Goal: Task Accomplishment & Management: Complete application form

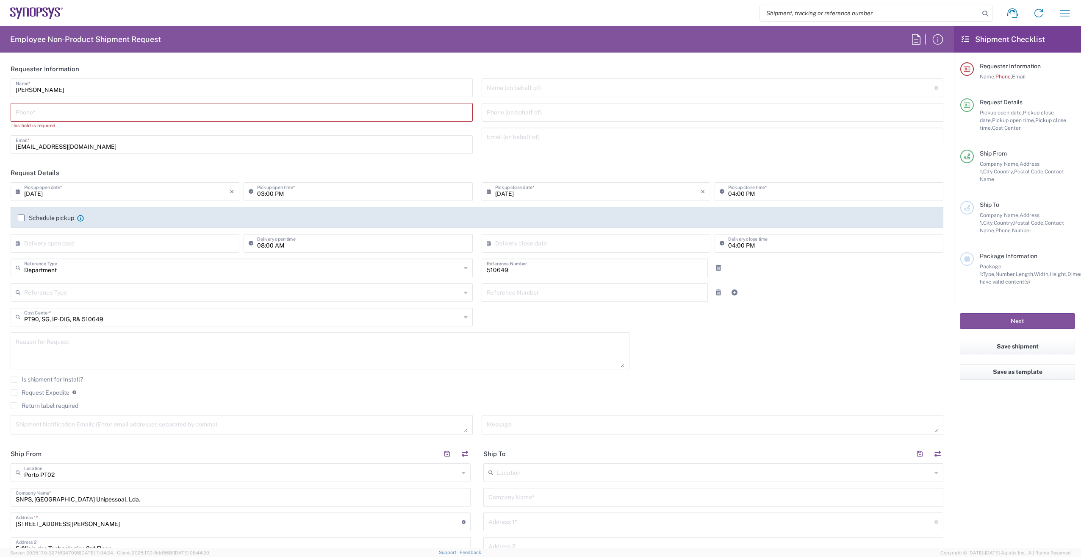
click at [296, 117] on input "tel" at bounding box center [242, 111] width 452 height 15
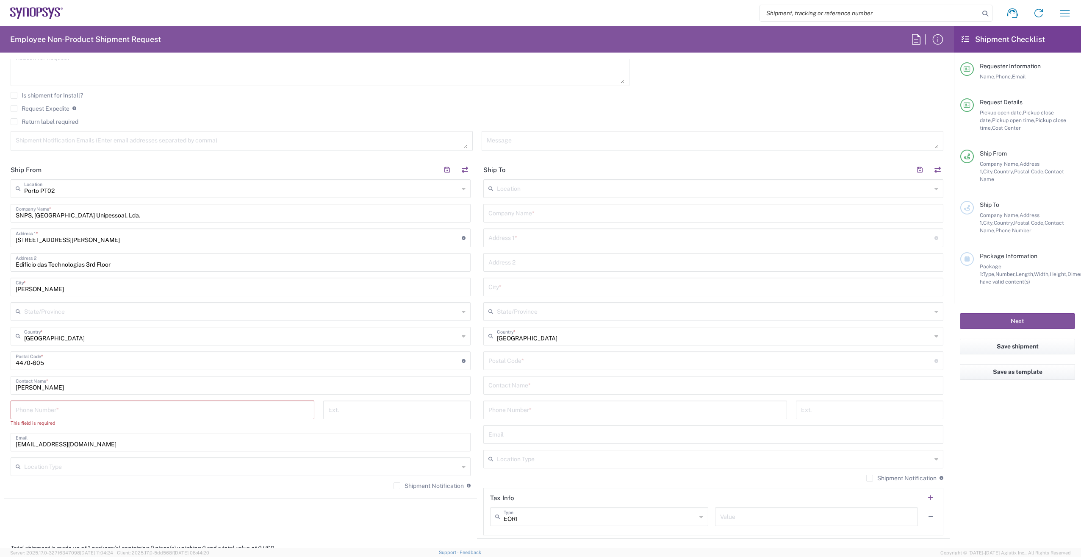
scroll to position [297, 0]
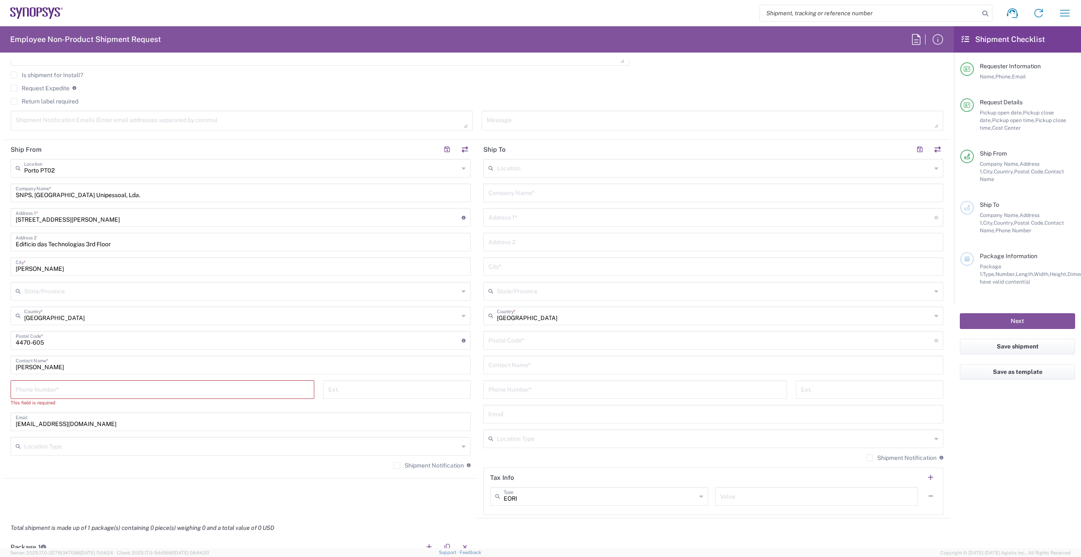
type input "[PHONE_NUMBER]"
drag, startPoint x: 174, startPoint y: 381, endPoint x: 174, endPoint y: 386, distance: 4.7
click at [174, 382] on input "tel" at bounding box center [163, 388] width 294 height 15
click at [174, 391] on input "tel" at bounding box center [163, 388] width 294 height 15
type input "[PHONE_NUMBER]"
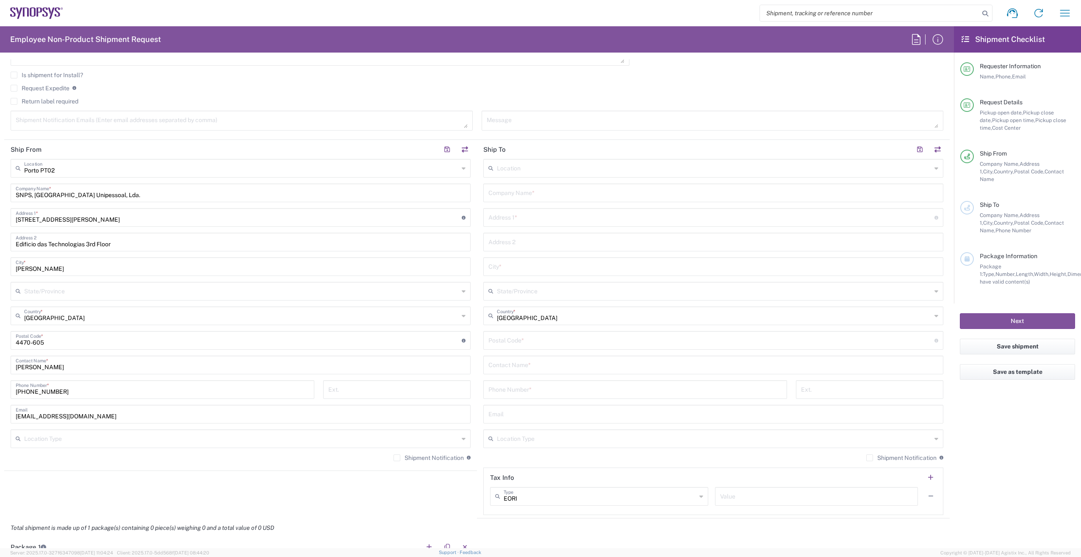
click at [631, 197] on input "text" at bounding box center [713, 192] width 450 height 15
click at [549, 198] on input "text" at bounding box center [713, 192] width 450 height 15
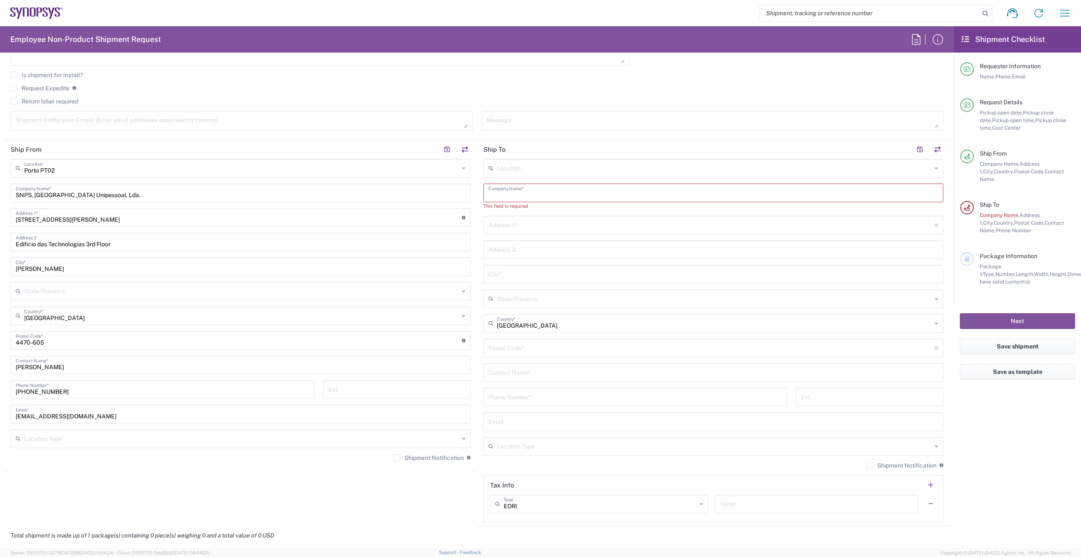
click at [510, 189] on input "text" at bounding box center [713, 192] width 450 height 15
type input "C&S g"
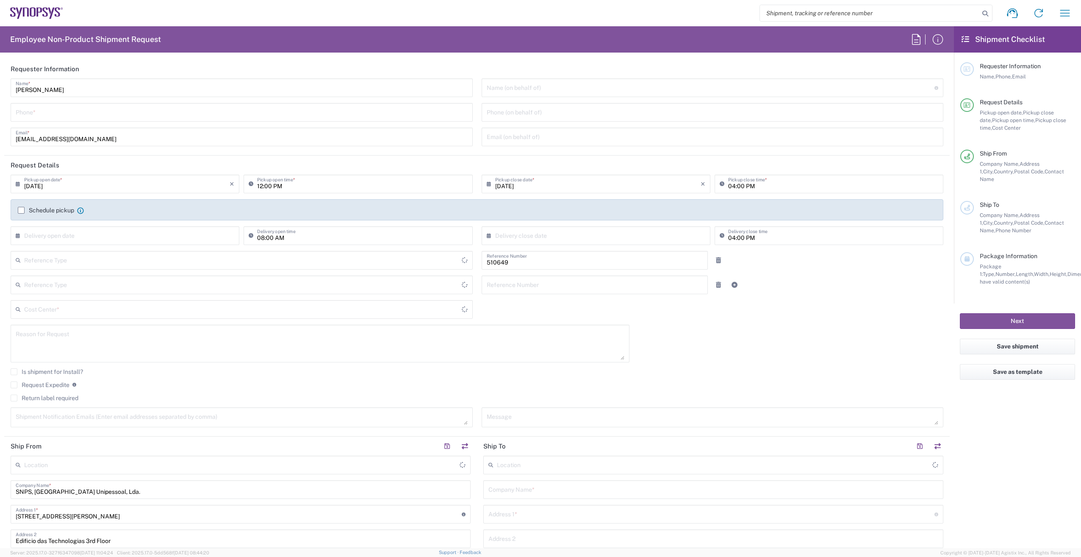
type input "Department"
type input "Delivered at Place"
type input "PT90, SG, IP-DIG, R& 510649"
type input "[GEOGRAPHIC_DATA]"
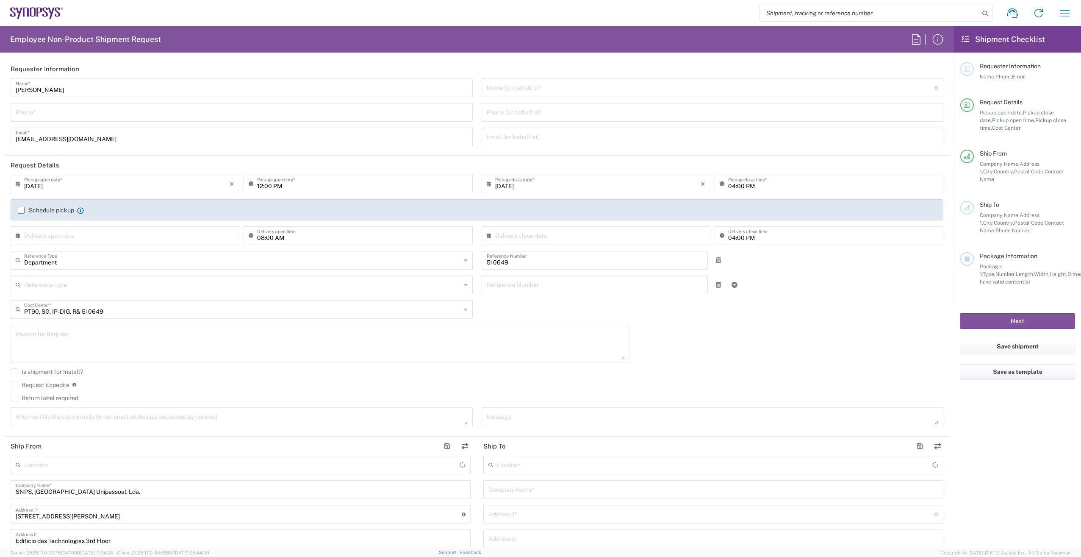
type input "Porto PT02"
click at [168, 103] on div "Catarina Martins Barroso Name * Phone * catar@synopsys.com Email *" at bounding box center [241, 115] width 471 height 74
click at [170, 111] on input "tel" at bounding box center [242, 111] width 452 height 15
click at [18, 113] on input "965551814" at bounding box center [242, 111] width 452 height 15
click at [16, 113] on input "965551814" at bounding box center [242, 111] width 452 height 15
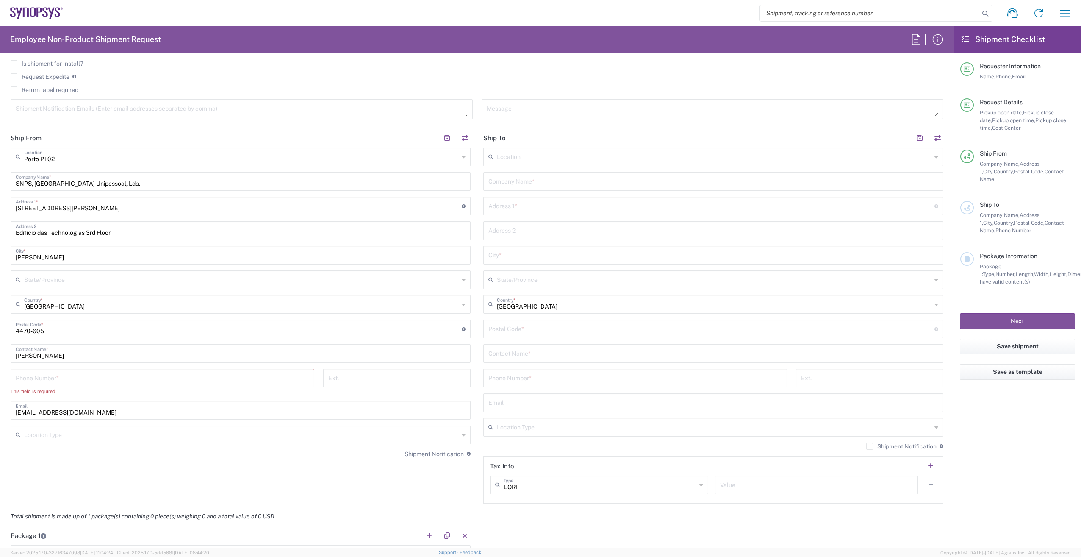
scroll to position [339, 0]
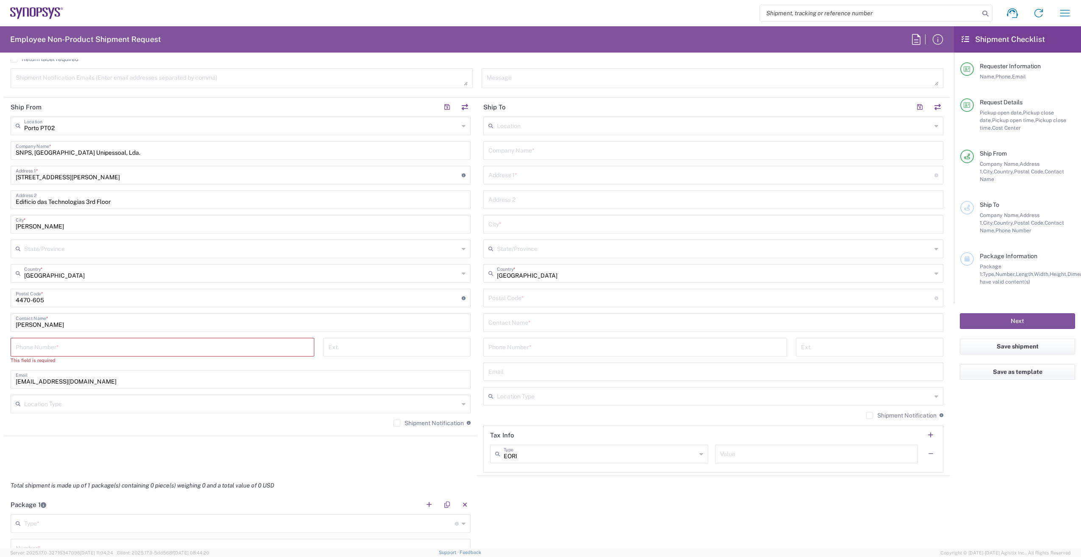
type input "[PHONE_NUMBER]"
click at [98, 352] on input "tel" at bounding box center [163, 346] width 294 height 15
type input "[PHONE_NUMBER]"
click at [493, 157] on div "Company Name *" at bounding box center [713, 150] width 460 height 19
type input "C&S group GmbH"
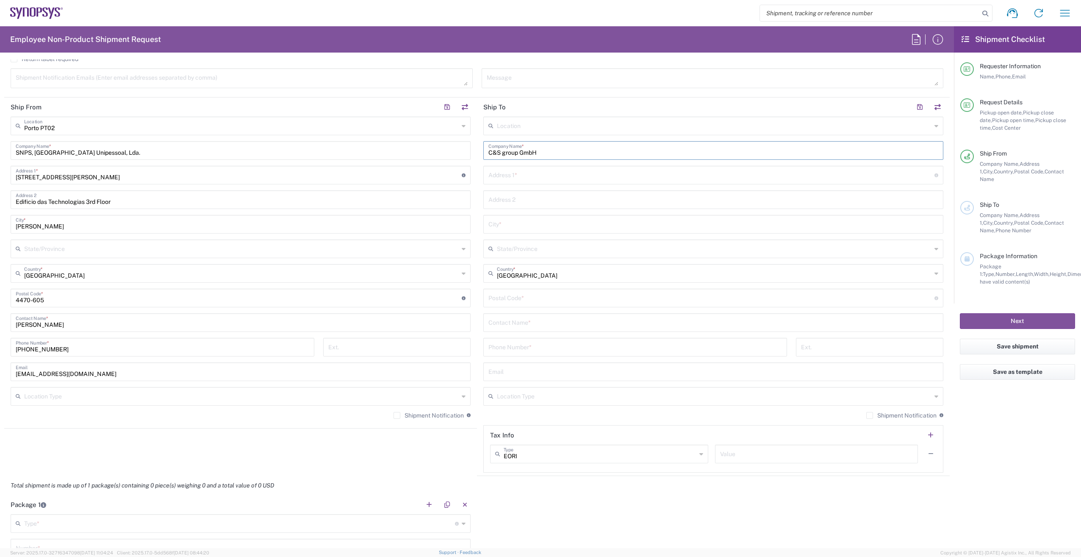
click at [508, 179] on input "text" at bounding box center [711, 174] width 446 height 15
type input "Schweigerstrasse 13A"
click at [521, 220] on input "text" at bounding box center [713, 223] width 450 height 15
drag, startPoint x: 515, startPoint y: 230, endPoint x: 459, endPoint y: 227, distance: 56.4
click at [459, 227] on div "Ship From Porto PT02 Location Porto PT02 Aachen DE04 Agrate Brianza IT01 Aschhe…" at bounding box center [476, 286] width 945 height 378
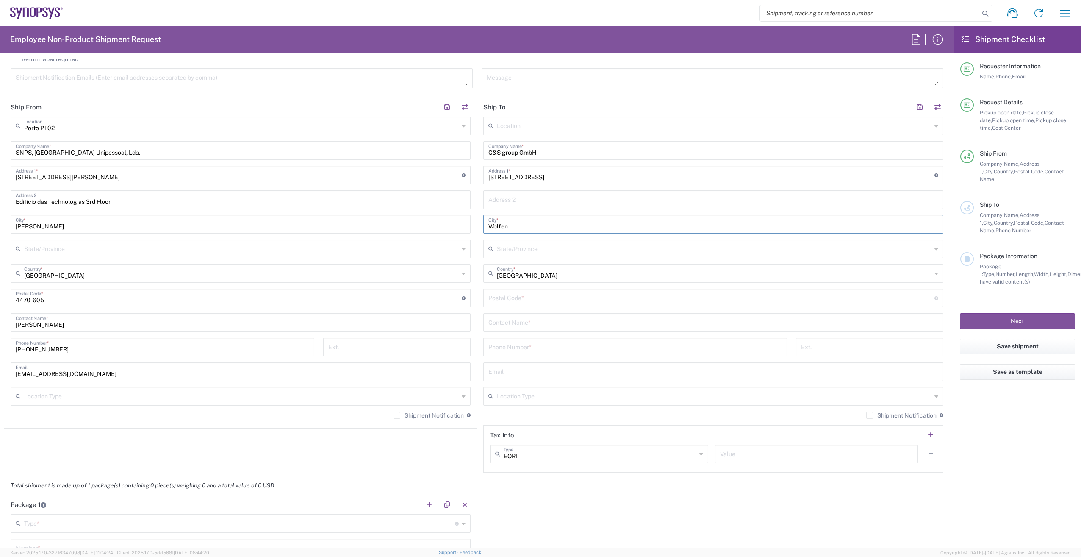
paste input "büttel"
type input "Wolfenbüttel"
click at [508, 298] on input "undefined" at bounding box center [711, 297] width 446 height 15
type input "38302"
click at [518, 280] on input "text" at bounding box center [714, 272] width 435 height 15
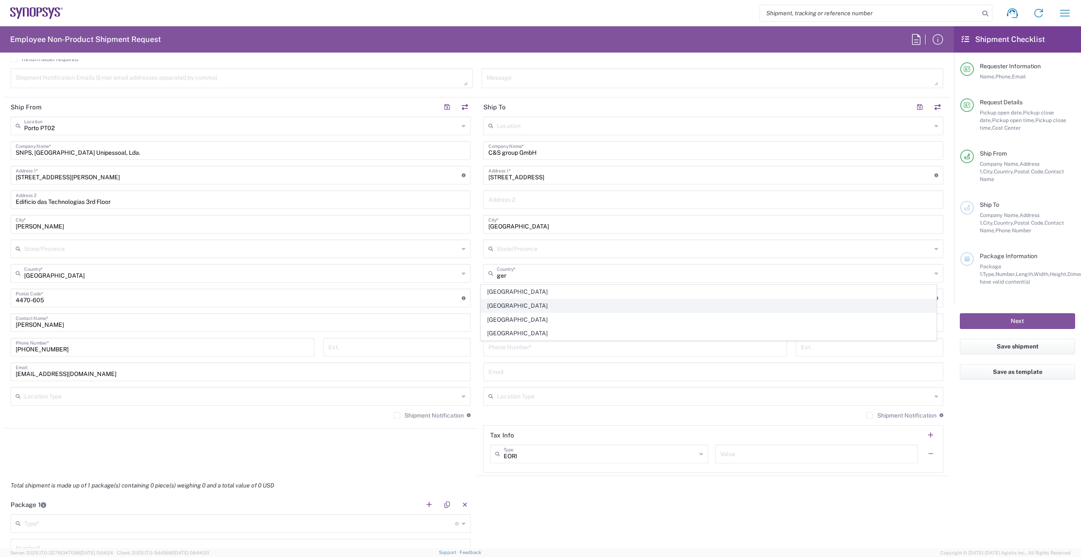
click at [505, 304] on span "[GEOGRAPHIC_DATA]" at bounding box center [708, 305] width 455 height 13
type input "[GEOGRAPHIC_DATA]"
click at [510, 325] on input "text" at bounding box center [713, 321] width 450 height 15
type input "Fabian Nikolaus"
click at [527, 342] on input "tel" at bounding box center [635, 346] width 294 height 15
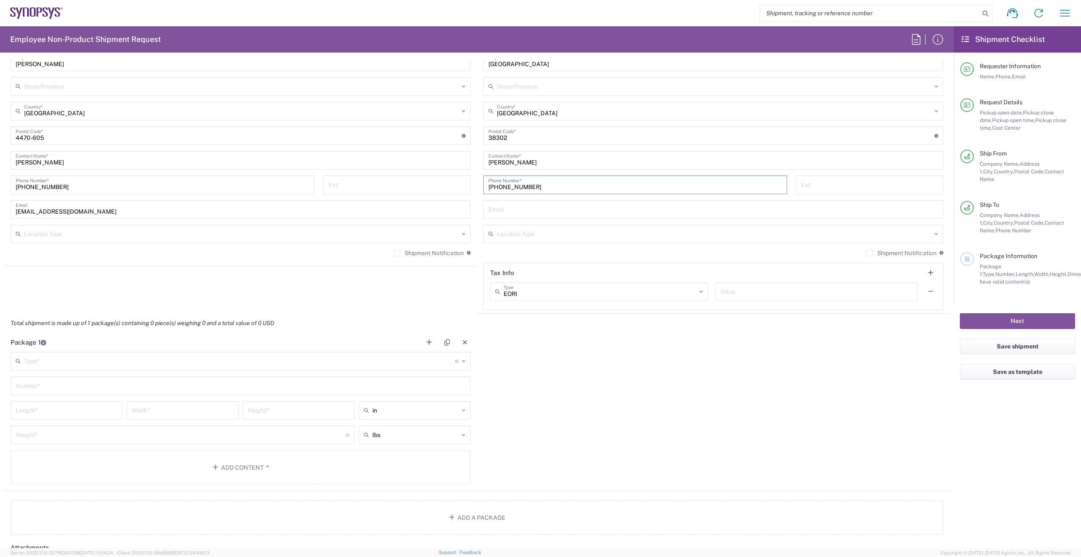
scroll to position [508, 0]
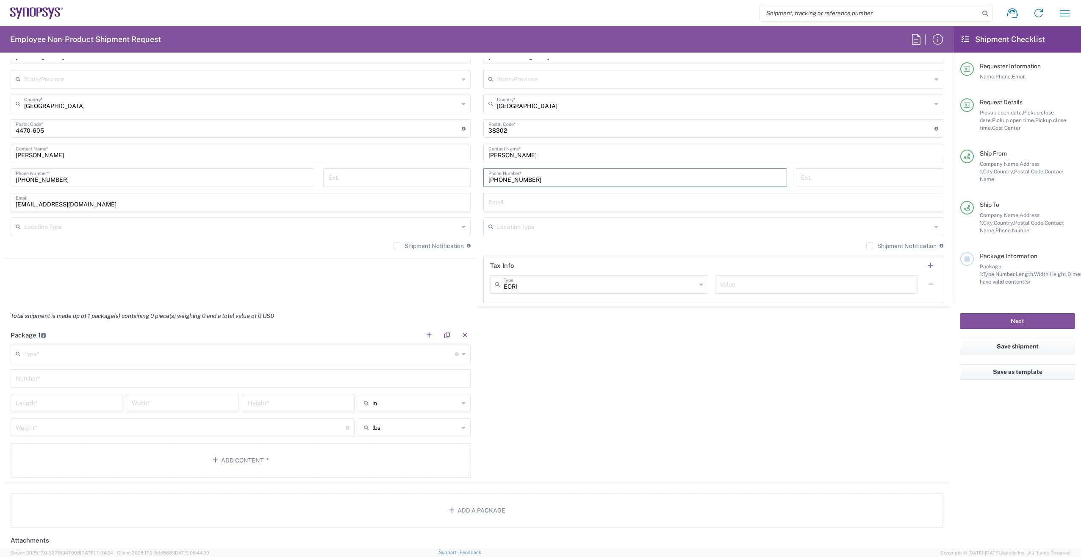
type input "+49533190555308"
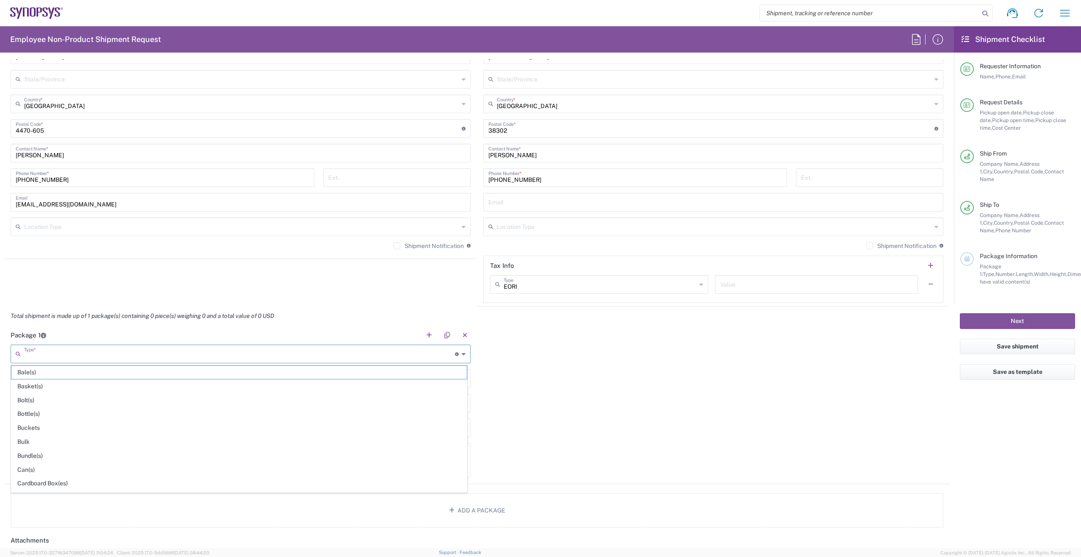
click at [383, 357] on input "text" at bounding box center [239, 353] width 431 height 15
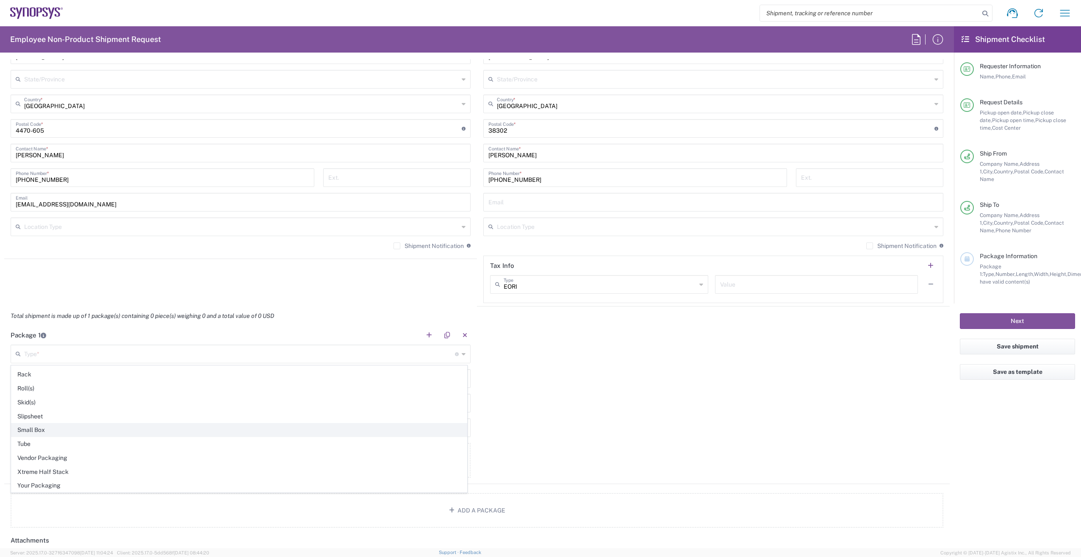
click at [266, 426] on span "Small Box" at bounding box center [238, 429] width 455 height 13
type input "Small Box"
type input "12.25"
type input "11"
type input "1.5"
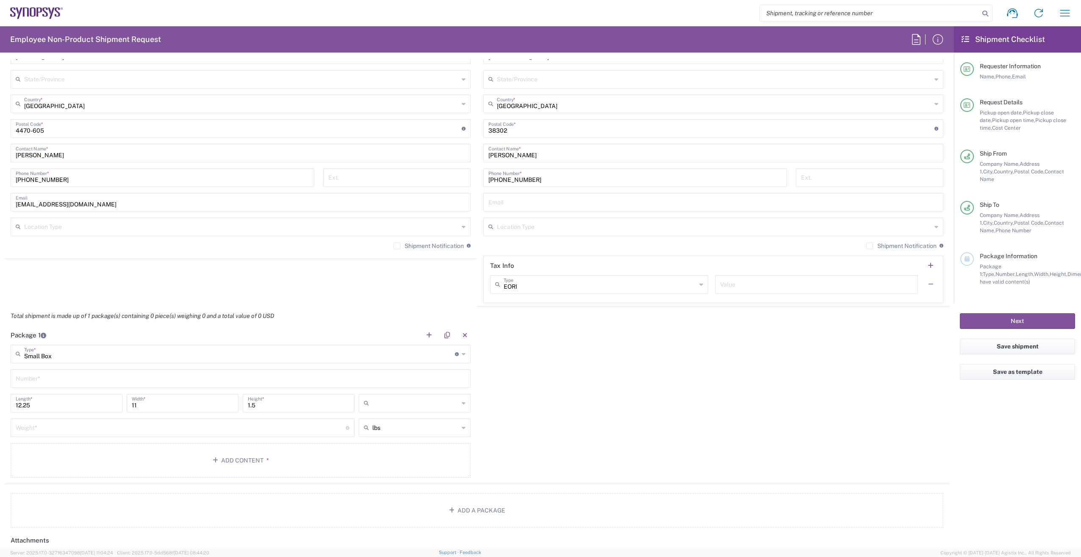
drag, startPoint x: 386, startPoint y: 408, endPoint x: 391, endPoint y: 408, distance: 5.5
click at [389, 410] on div at bounding box center [415, 403] width 112 height 19
click at [365, 436] on span "cm" at bounding box center [411, 435] width 109 height 13
type input "31.12"
type input "27.94"
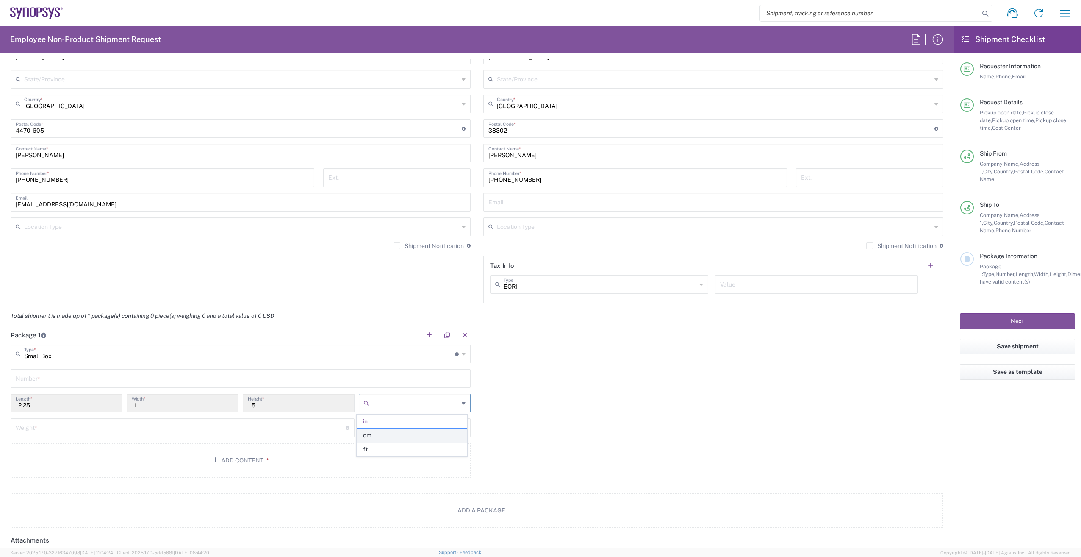
type input "3.81"
type input "cm"
drag, startPoint x: 22, startPoint y: 403, endPoint x: 28, endPoint y: 406, distance: 6.8
click at [28, 406] on input "31.12" at bounding box center [67, 402] width 102 height 15
click at [30, 406] on input "31.12" at bounding box center [67, 402] width 102 height 15
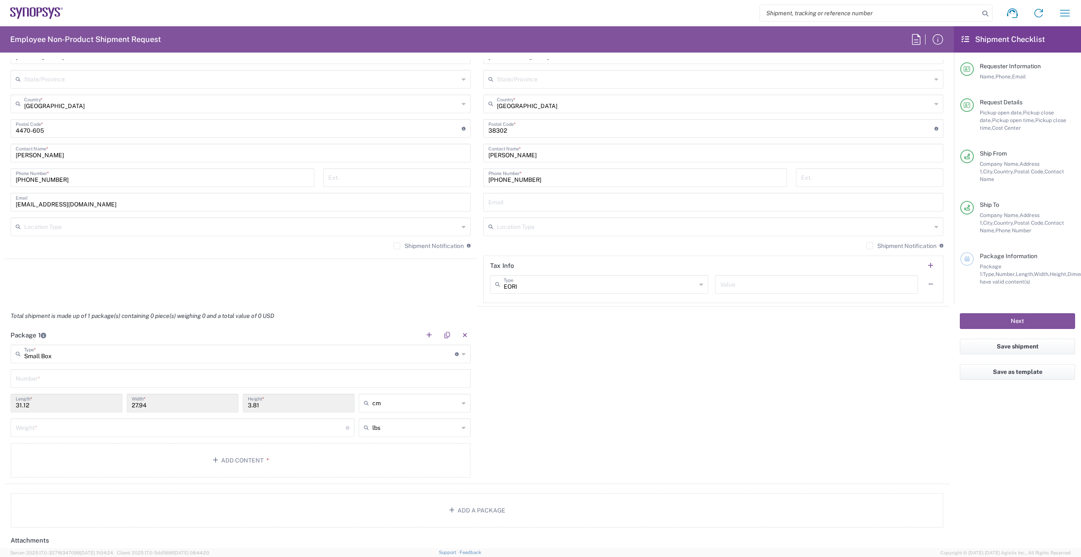
drag, startPoint x: 30, startPoint y: 406, endPoint x: 22, endPoint y: 403, distance: 8.2
click at [22, 403] on input "31.12" at bounding box center [67, 402] width 102 height 15
drag, startPoint x: 22, startPoint y: 403, endPoint x: 29, endPoint y: 404, distance: 7.3
click at [29, 404] on input "31.12" at bounding box center [67, 402] width 102 height 15
drag, startPoint x: 31, startPoint y: 404, endPoint x: 23, endPoint y: 402, distance: 7.9
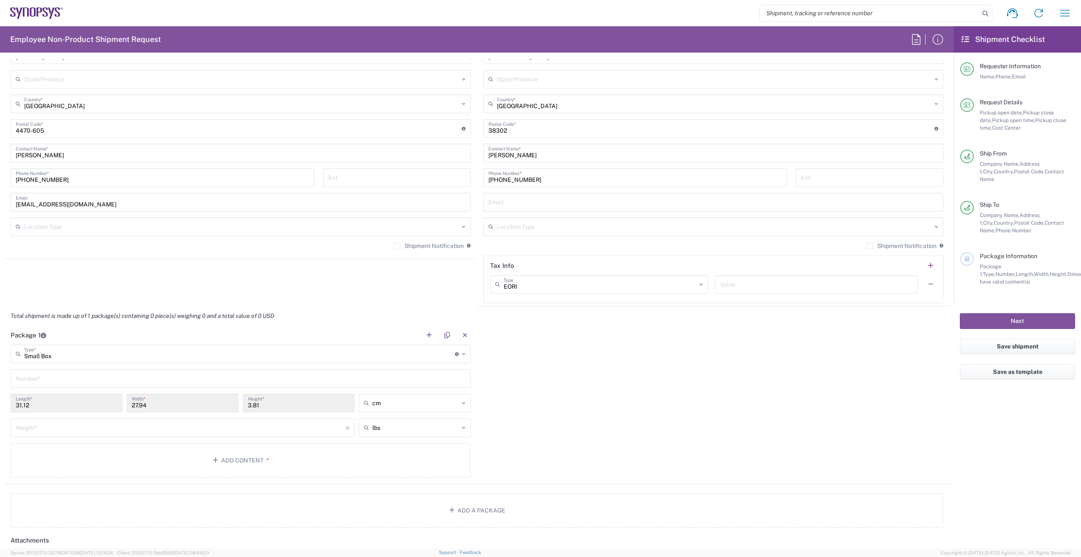
click at [23, 402] on input "31.12" at bounding box center [67, 402] width 102 height 15
drag, startPoint x: 23, startPoint y: 402, endPoint x: 79, endPoint y: 400, distance: 55.5
click at [79, 400] on input "31.12" at bounding box center [67, 402] width 102 height 15
click at [77, 401] on input "31.12" at bounding box center [67, 402] width 102 height 15
click at [69, 403] on input "31.12" at bounding box center [67, 402] width 102 height 15
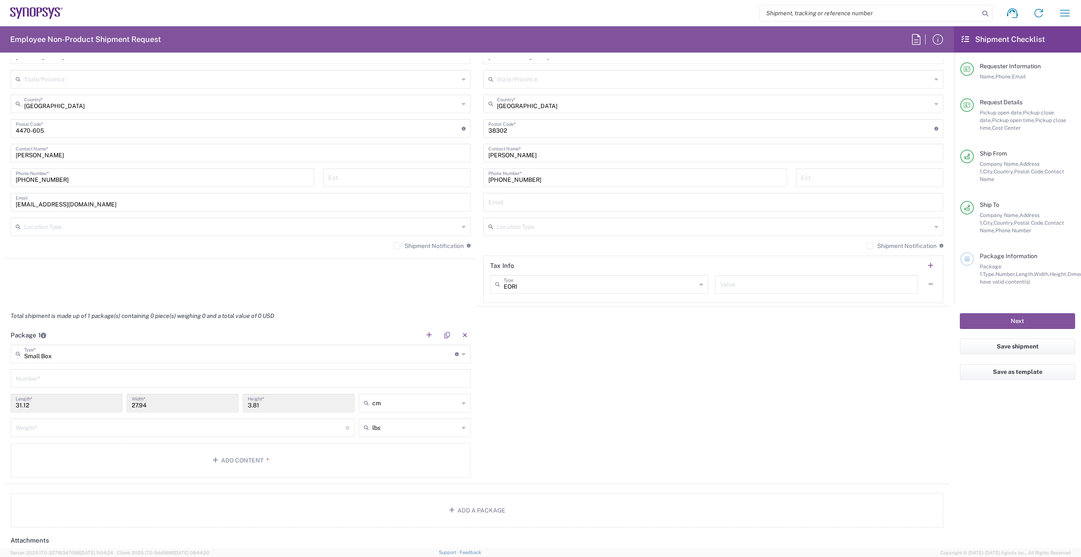
click at [69, 403] on input "31.12" at bounding box center [67, 402] width 102 height 15
click at [68, 403] on input "31.12" at bounding box center [67, 402] width 102 height 15
click at [72, 381] on input "text" at bounding box center [241, 377] width 450 height 15
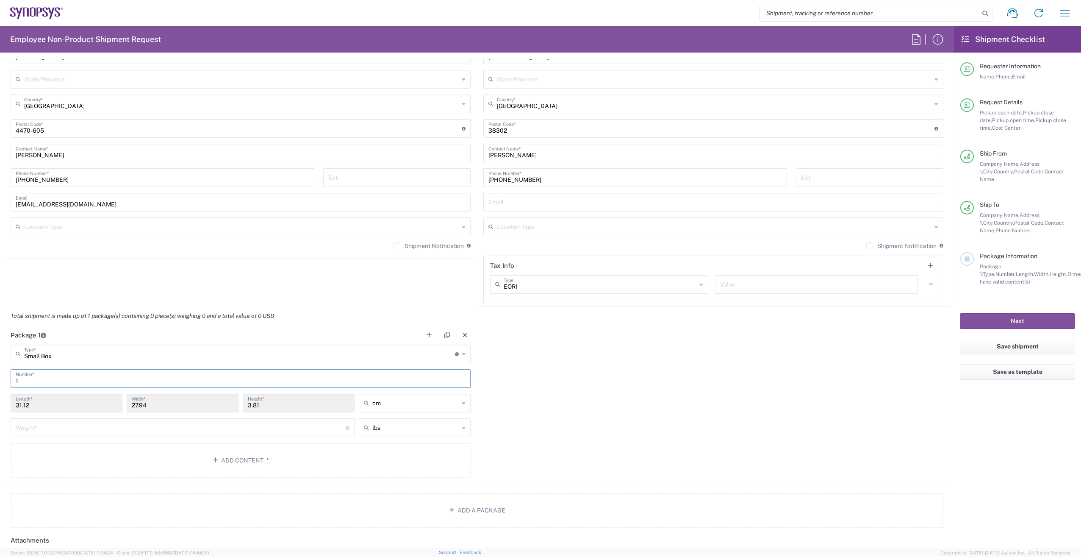
type input "1"
click at [64, 410] on div "31.12 Length *" at bounding box center [67, 403] width 112 height 19
click at [62, 408] on input "31.12" at bounding box center [67, 402] width 102 height 15
click at [59, 407] on input "31.12" at bounding box center [67, 402] width 102 height 15
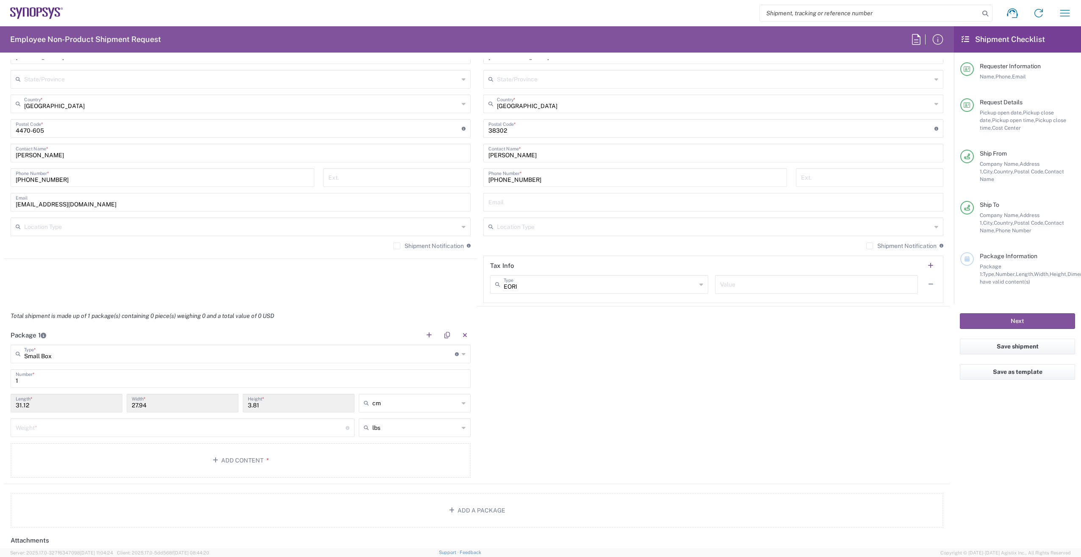
click at [58, 407] on input "31.12" at bounding box center [67, 402] width 102 height 15
drag, startPoint x: 58, startPoint y: 407, endPoint x: 42, endPoint y: 352, distance: 57.7
click at [42, 352] on input "Small Box" at bounding box center [239, 353] width 431 height 15
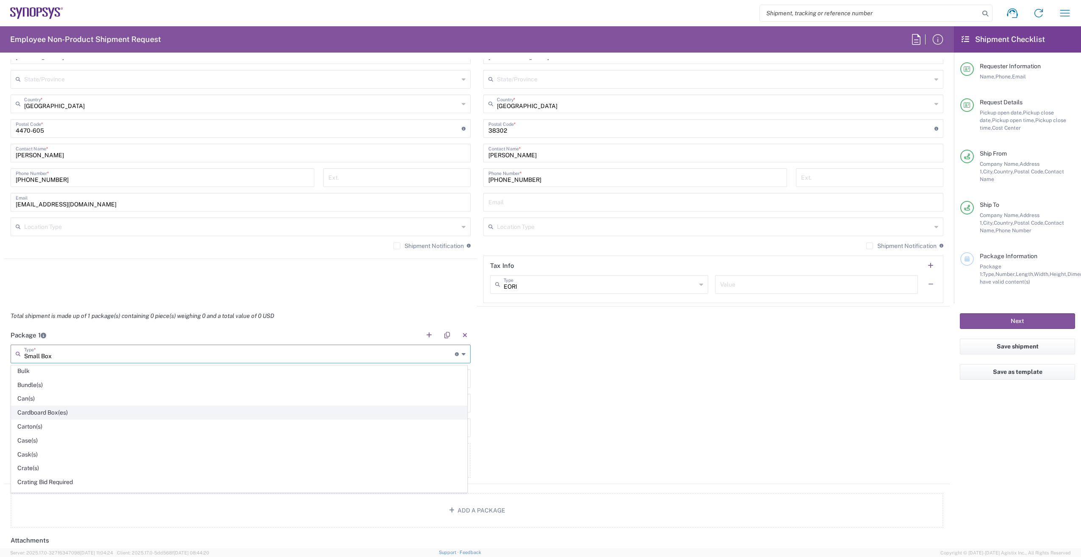
click at [69, 408] on span "Cardboard Box(es)" at bounding box center [238, 412] width 455 height 13
type input "Cardboard Box(es)"
click at [69, 408] on input "number" at bounding box center [67, 402] width 102 height 15
type input "31.43"
type input "27.62"
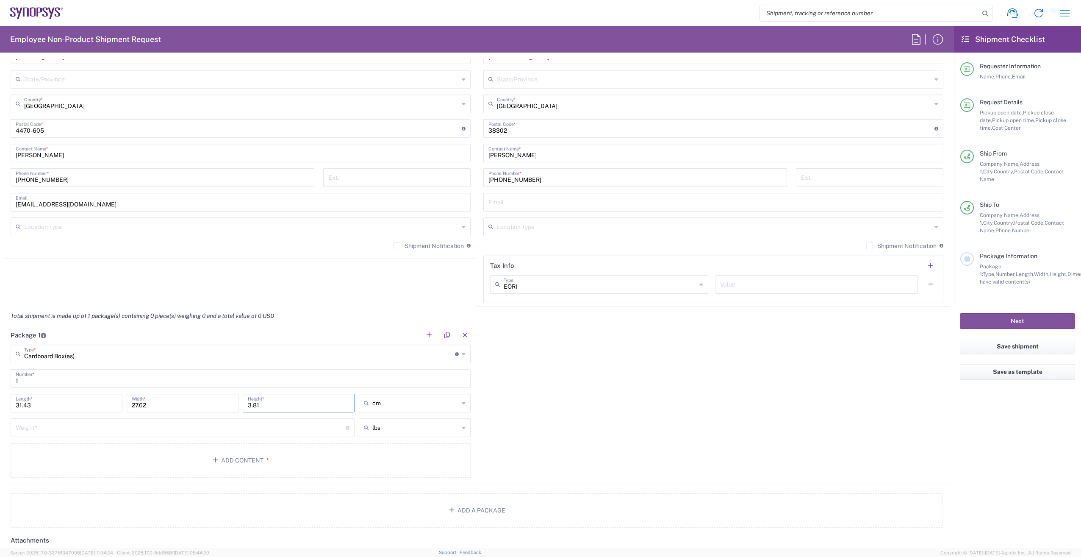
type input "3.81"
click at [122, 435] on div "Weight * Total weight of package(s) in pounds or kilograms" at bounding box center [183, 427] width 344 height 19
click at [133, 449] on main "Cardboard Box(es) Type * Material used to package goods Small Box Bale(s) Baske…" at bounding box center [240, 412] width 473 height 136
click at [133, 461] on button "Add Content *" at bounding box center [241, 467] width 460 height 35
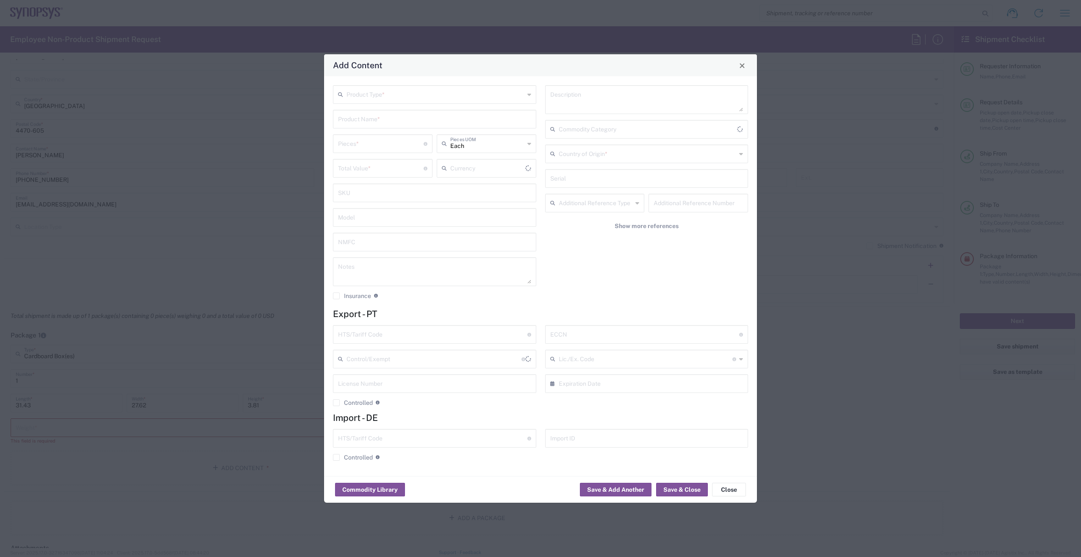
type input "US Dollar"
drag, startPoint x: 404, startPoint y: 103, endPoint x: 405, endPoint y: 99, distance: 4.8
click at [404, 103] on div "Product Type *" at bounding box center [434, 94] width 203 height 19
click at [394, 124] on span "General Commodity" at bounding box center [435, 126] width 202 height 13
type input "General Commodity"
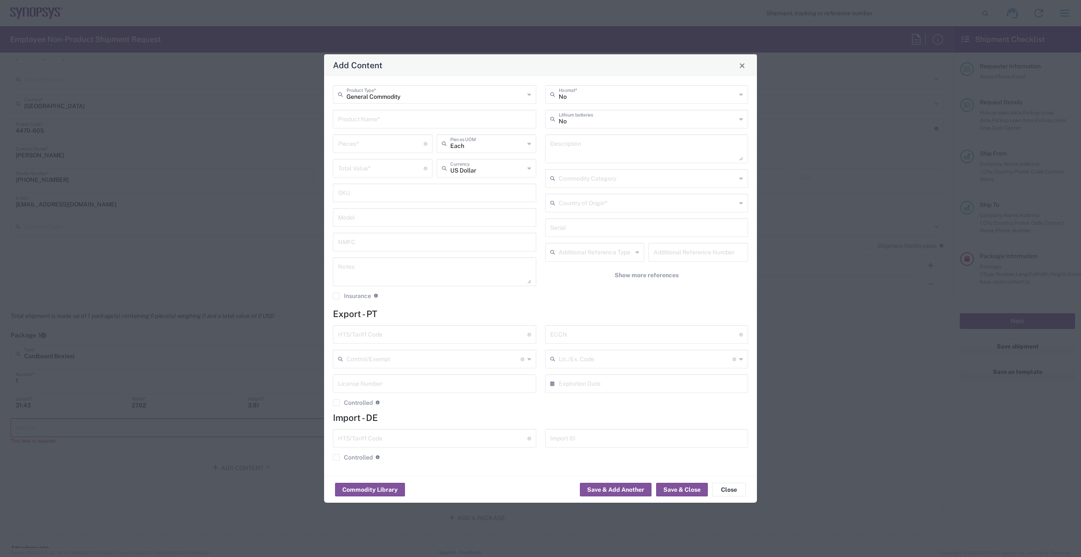
click at [393, 125] on input "text" at bounding box center [434, 118] width 193 height 15
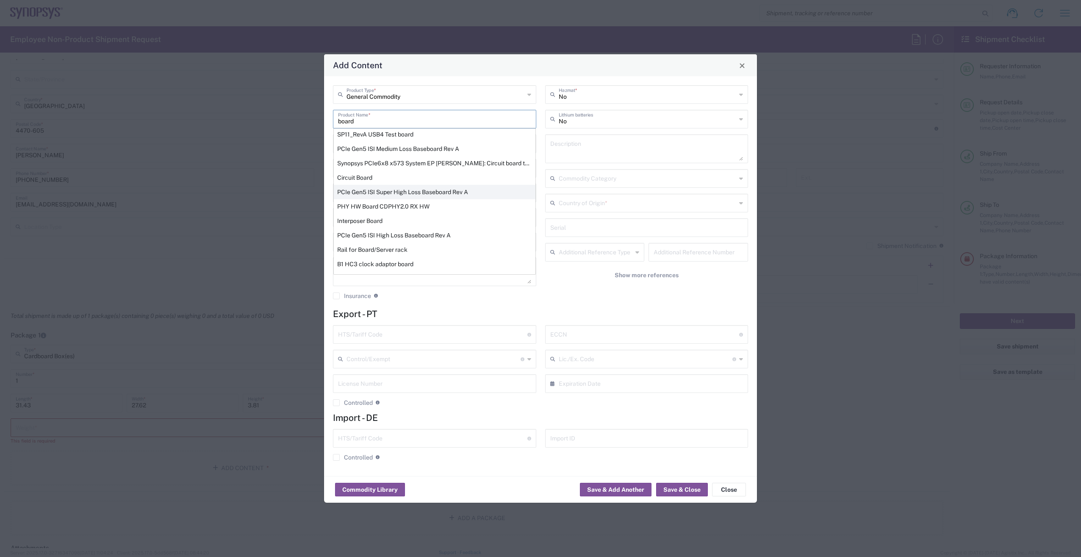
scroll to position [63, 0]
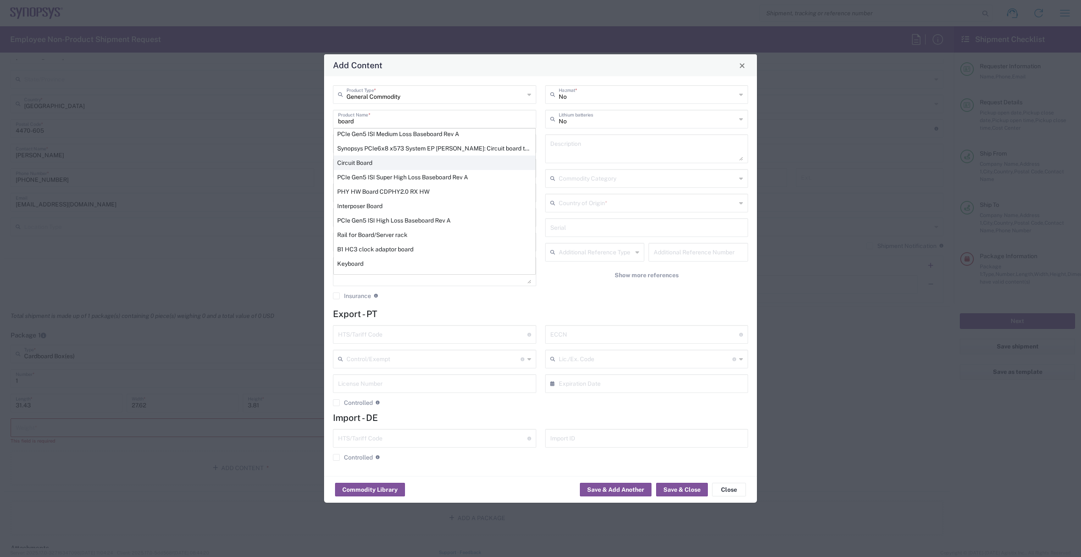
click at [377, 162] on div "Circuit Board" at bounding box center [435, 162] width 202 height 14
type input "Circuit Board"
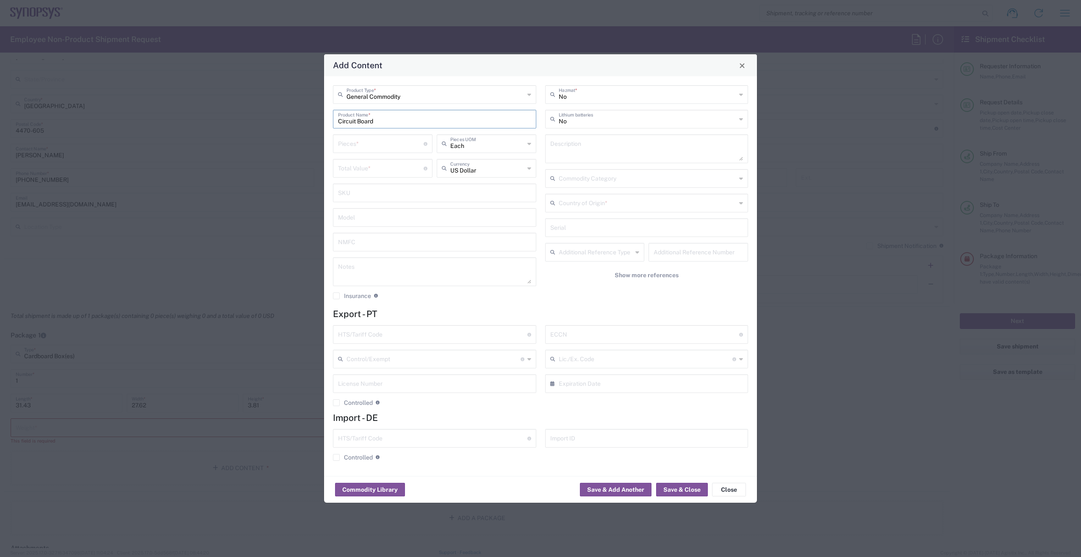
click at [374, 145] on input "number" at bounding box center [381, 143] width 86 height 15
type input "3"
click at [373, 174] on input "number" at bounding box center [381, 167] width 86 height 15
type input "3000"
click at [346, 330] on input "text" at bounding box center [432, 333] width 189 height 15
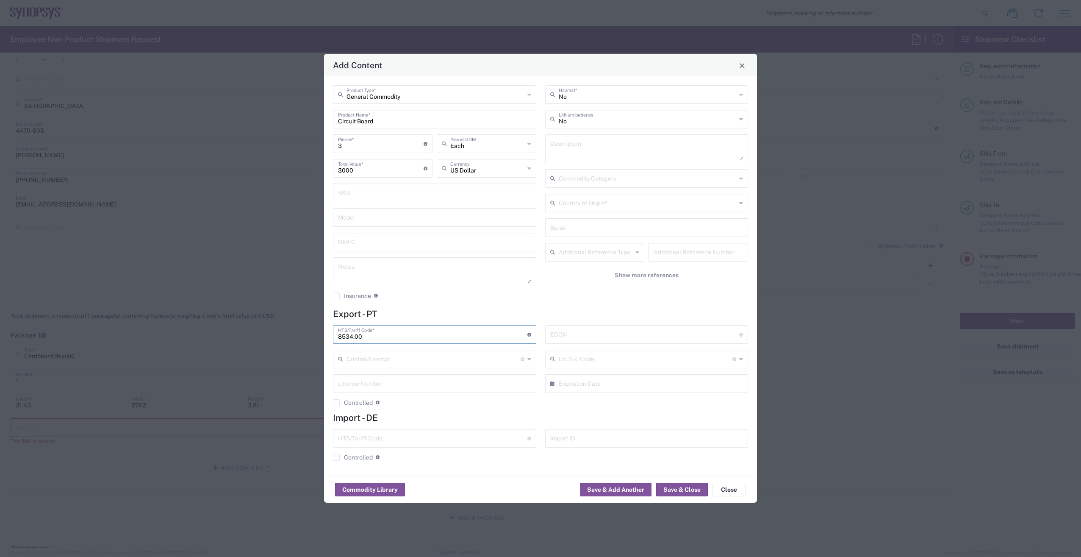
type input "8534.00"
click at [527, 334] on icon at bounding box center [529, 335] width 4 height 4
click at [529, 333] on icon at bounding box center [529, 335] width 4 height 4
click at [484, 358] on input "text" at bounding box center [433, 358] width 174 height 15
click at [485, 357] on input "text" at bounding box center [433, 358] width 174 height 15
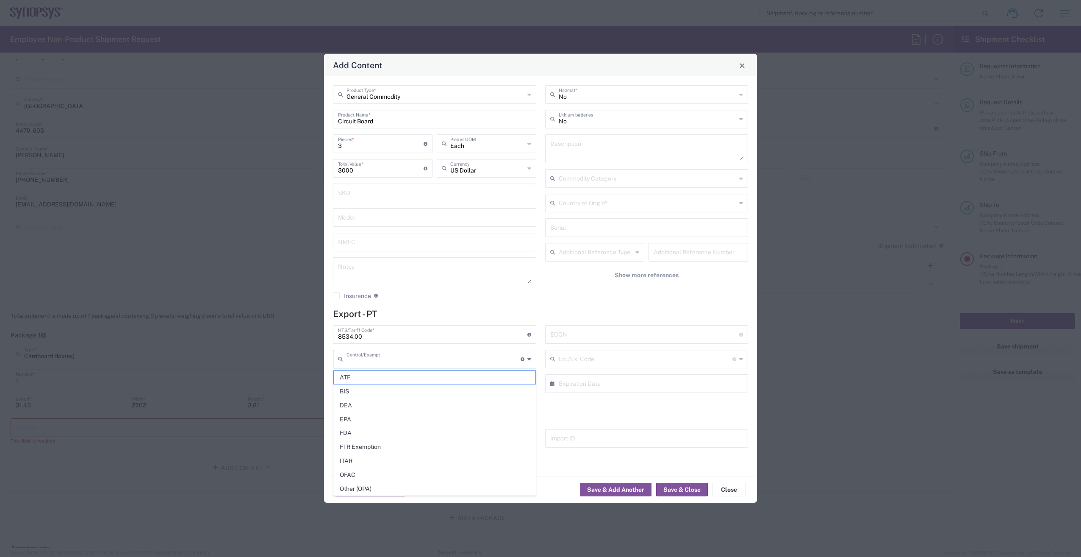
click at [487, 330] on input "8534.00" at bounding box center [432, 333] width 189 height 15
click at [490, 318] on h4 "Export - PT" at bounding box center [540, 313] width 415 height 11
click at [445, 413] on h4 "Import - DE" at bounding box center [540, 417] width 415 height 11
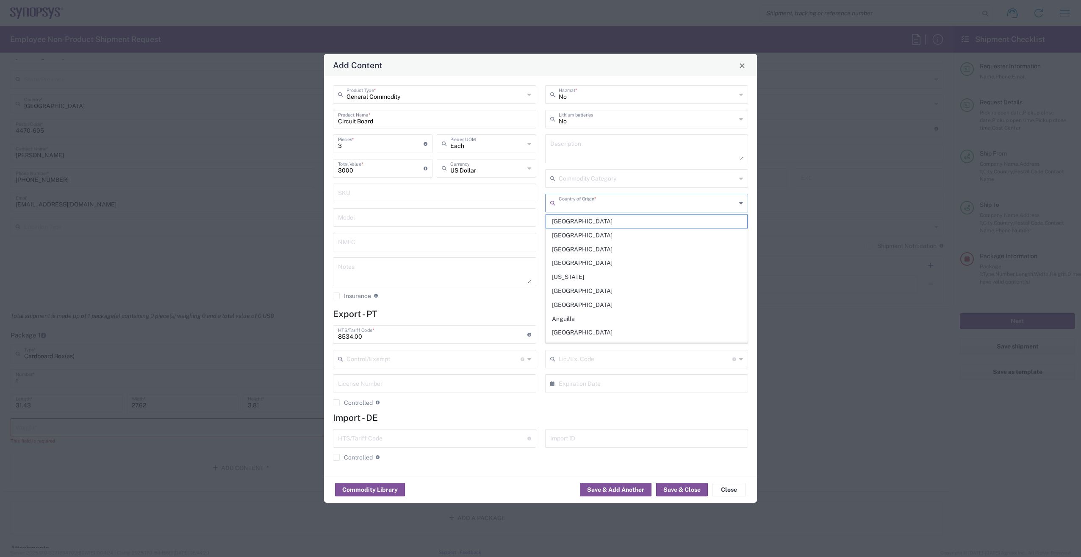
click at [593, 202] on input "text" at bounding box center [648, 202] width 178 height 15
click at [615, 216] on span "[GEOGRAPHIC_DATA]" at bounding box center [647, 221] width 202 height 13
type input "[GEOGRAPHIC_DATA]"
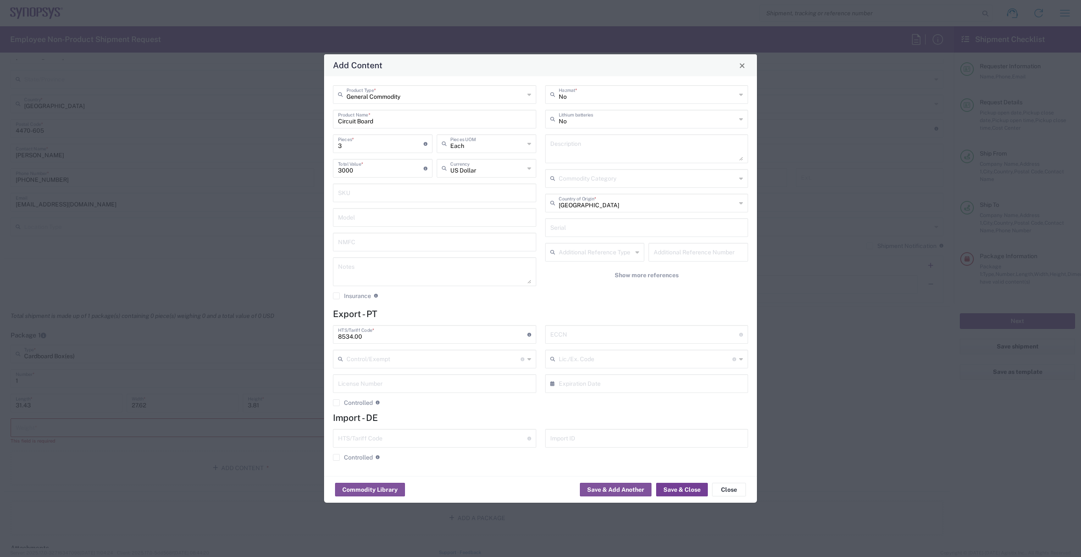
click at [678, 490] on button "Save & Close" at bounding box center [682, 489] width 52 height 14
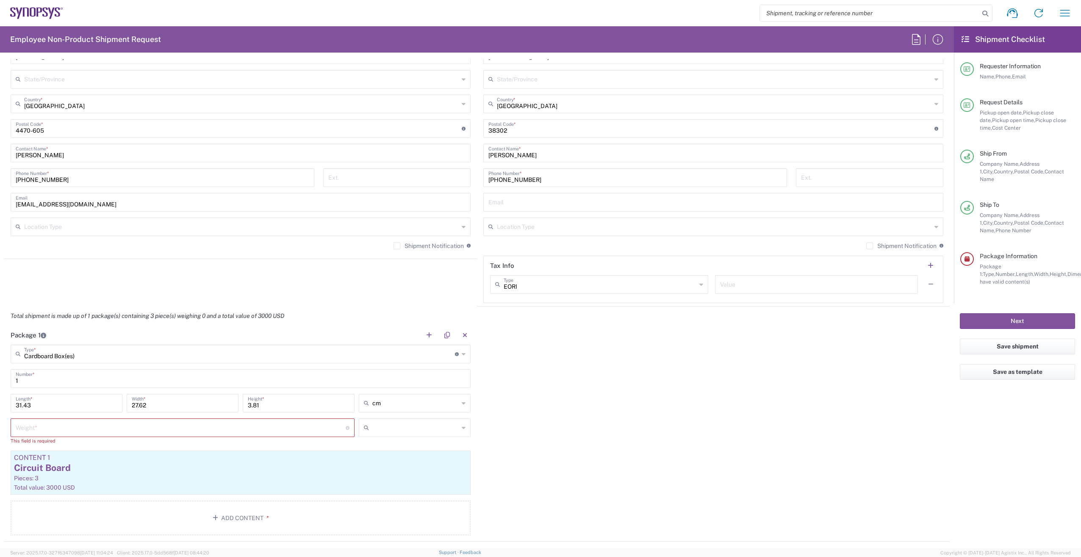
click at [449, 424] on input "text" at bounding box center [415, 428] width 86 height 14
click at [434, 456] on span "kgs" at bounding box center [411, 459] width 109 height 13
type input "kgs"
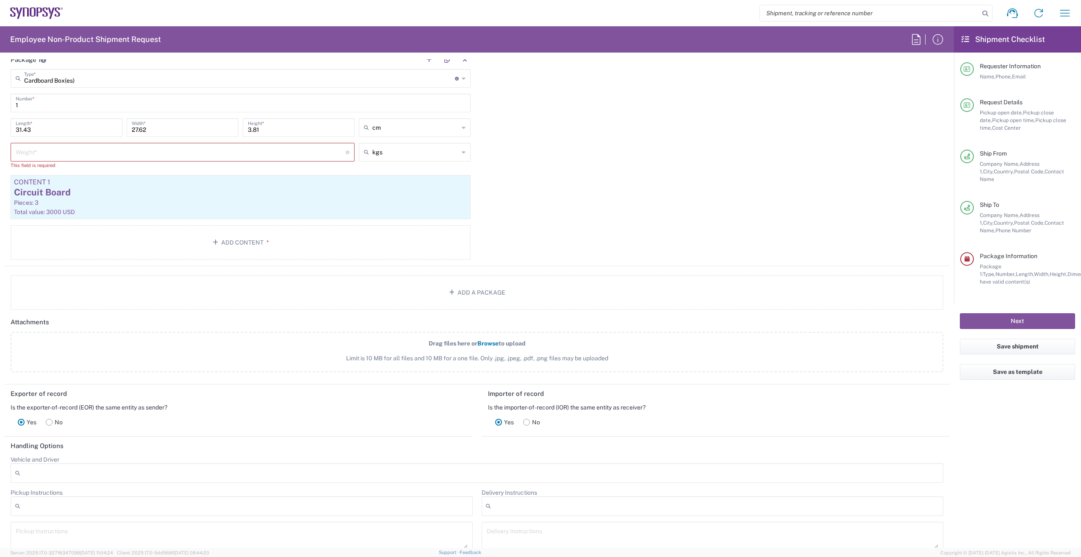
scroll to position [765, 0]
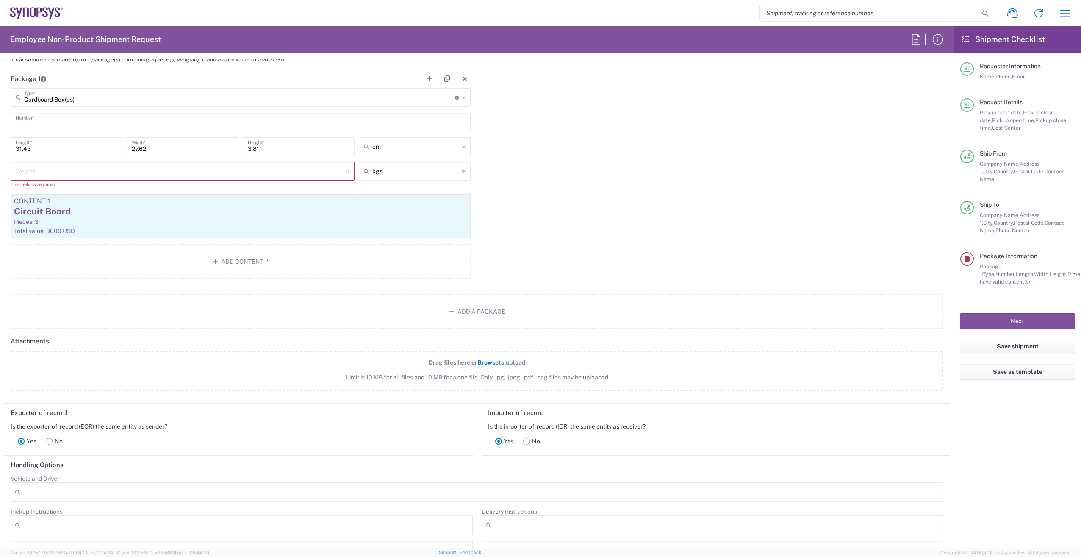
click at [274, 176] on input "number" at bounding box center [181, 170] width 330 height 15
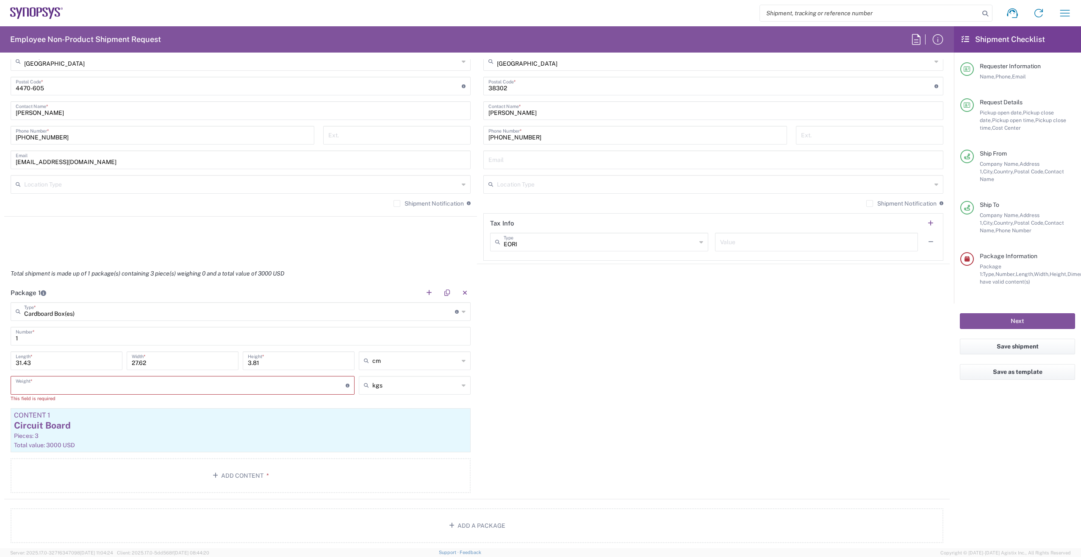
scroll to position [508, 0]
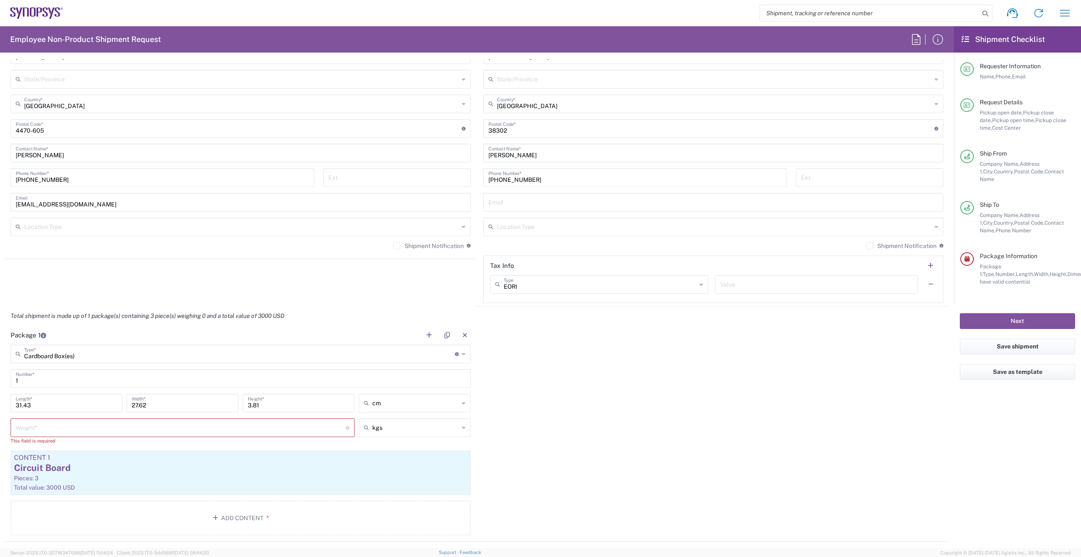
drag, startPoint x: 302, startPoint y: 222, endPoint x: 251, endPoint y: 266, distance: 67.5
click at [251, 266] on agx-shipment-stop-widget "Ship From Porto PT02 Location Porto PT02 Aachen DE04 Agrate Brianza IT01 Aschhe…" at bounding box center [240, 117] width 473 height 378
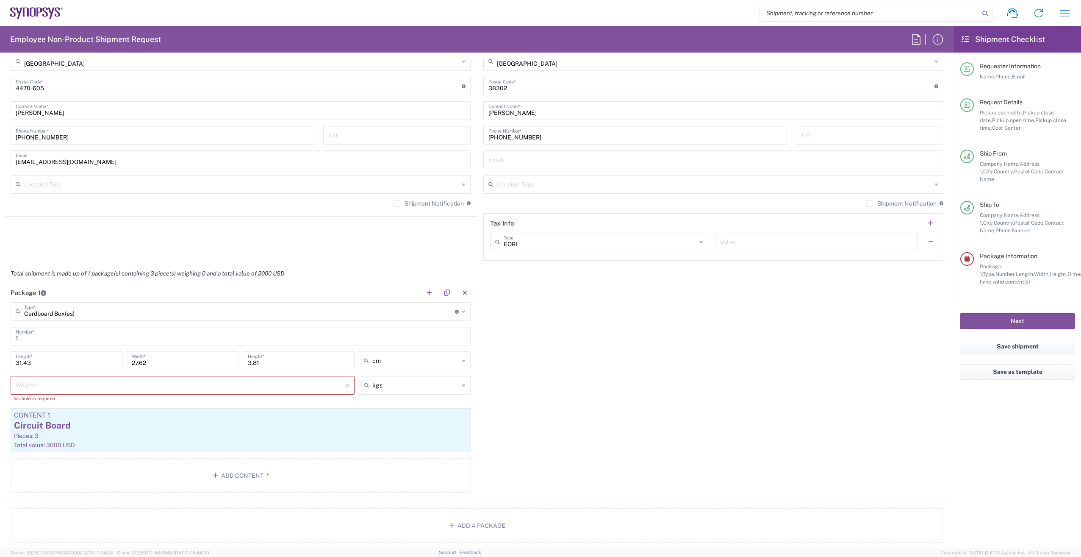
click at [219, 383] on input "number" at bounding box center [181, 384] width 330 height 15
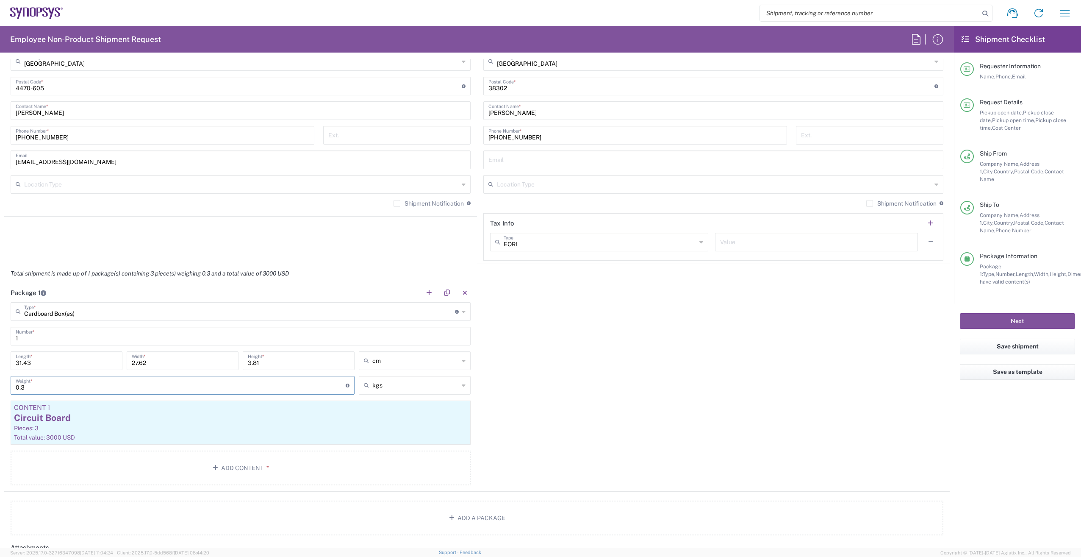
type input "0.3"
click at [562, 369] on div "Package 1 Cardboard Box(es) Type * Material used to package goods Small Box Bal…" at bounding box center [476, 387] width 945 height 208
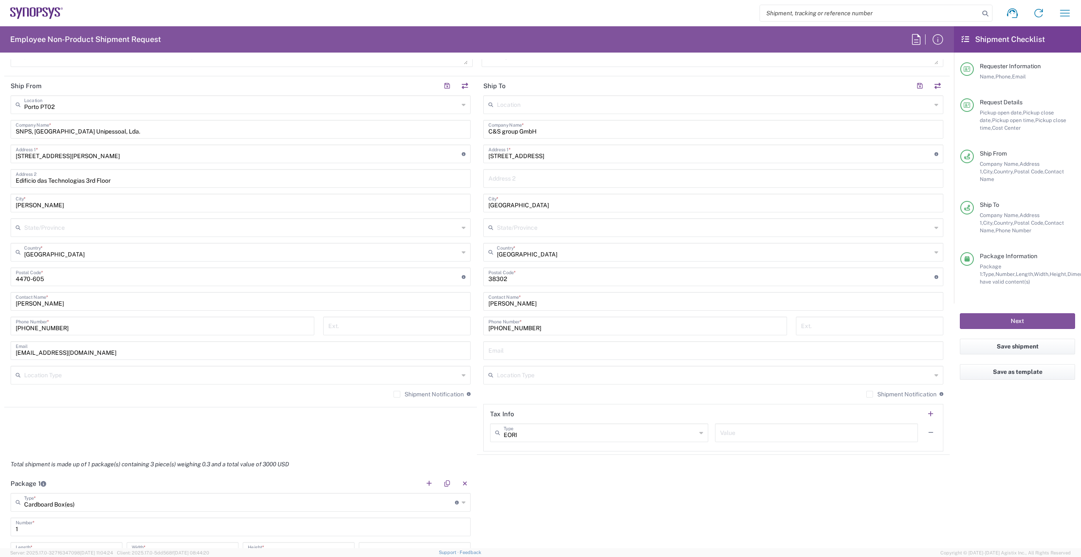
scroll to position [381, 0]
